Goal: Task Accomplishment & Management: Manage account settings

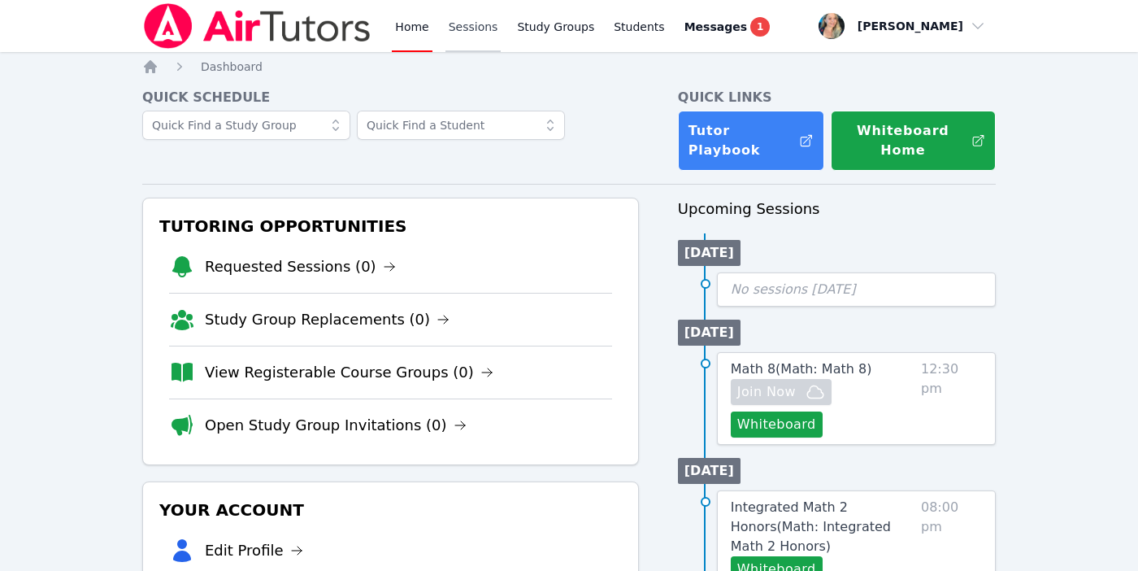
click at [453, 26] on link "Sessions" at bounding box center [474, 26] width 56 height 52
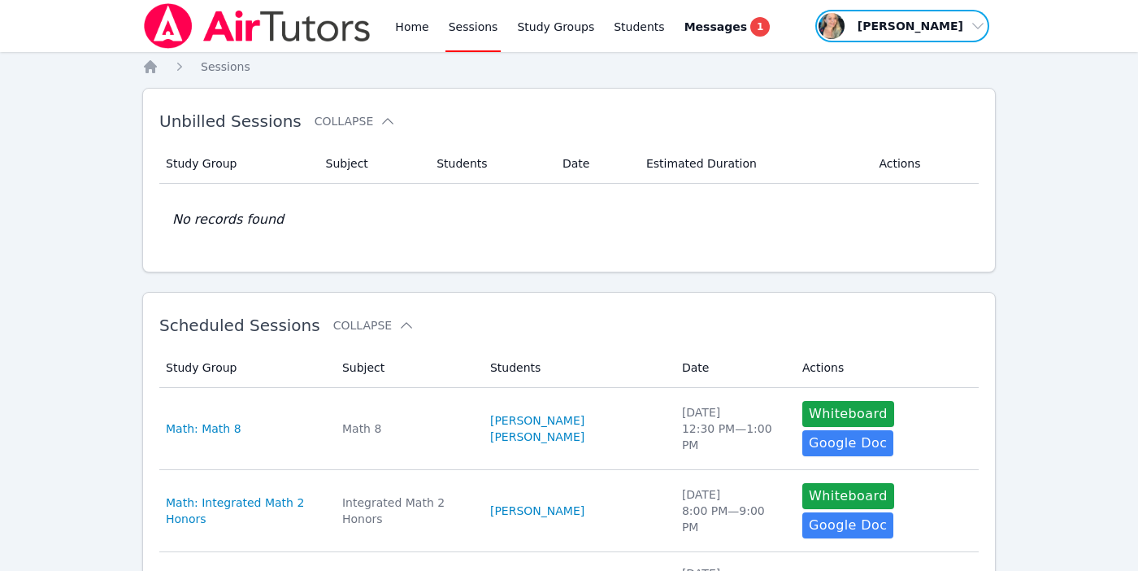
click at [937, 24] on span "button" at bounding box center [902, 26] width 177 height 36
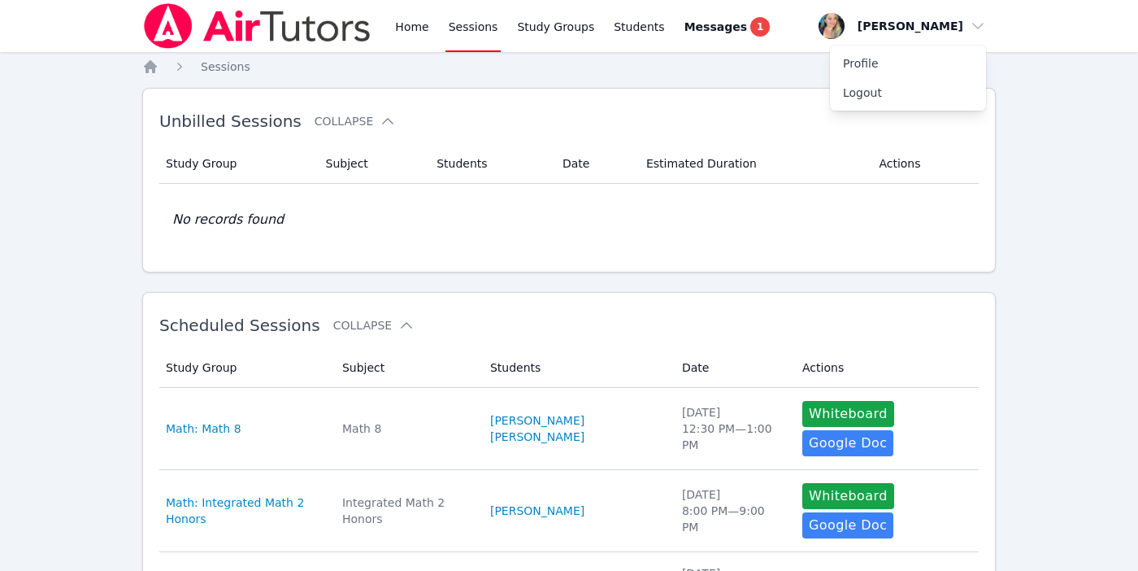
click at [654, 111] on div "Unbilled Sessions Collapse" at bounding box center [542, 121] width 767 height 46
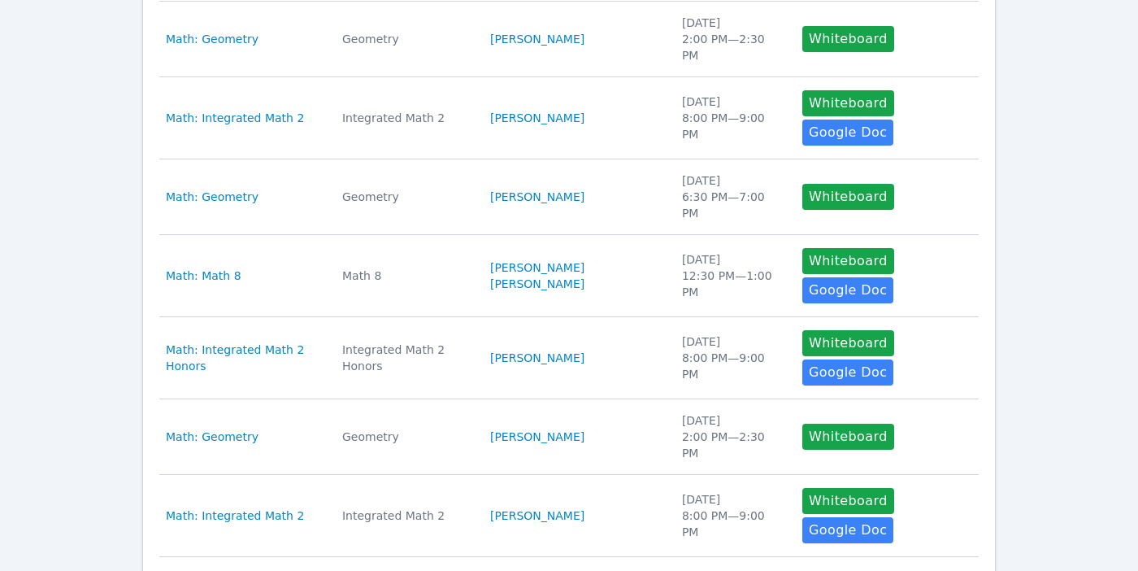
scroll to position [578, 0]
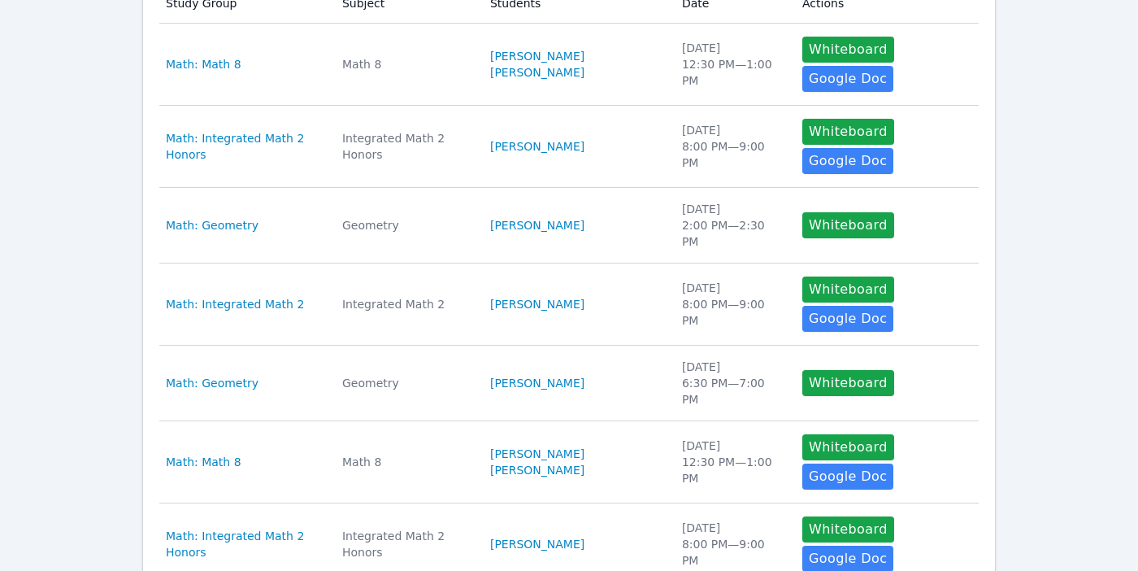
scroll to position [366, 0]
